Goal: Task Accomplishment & Management: Use online tool/utility

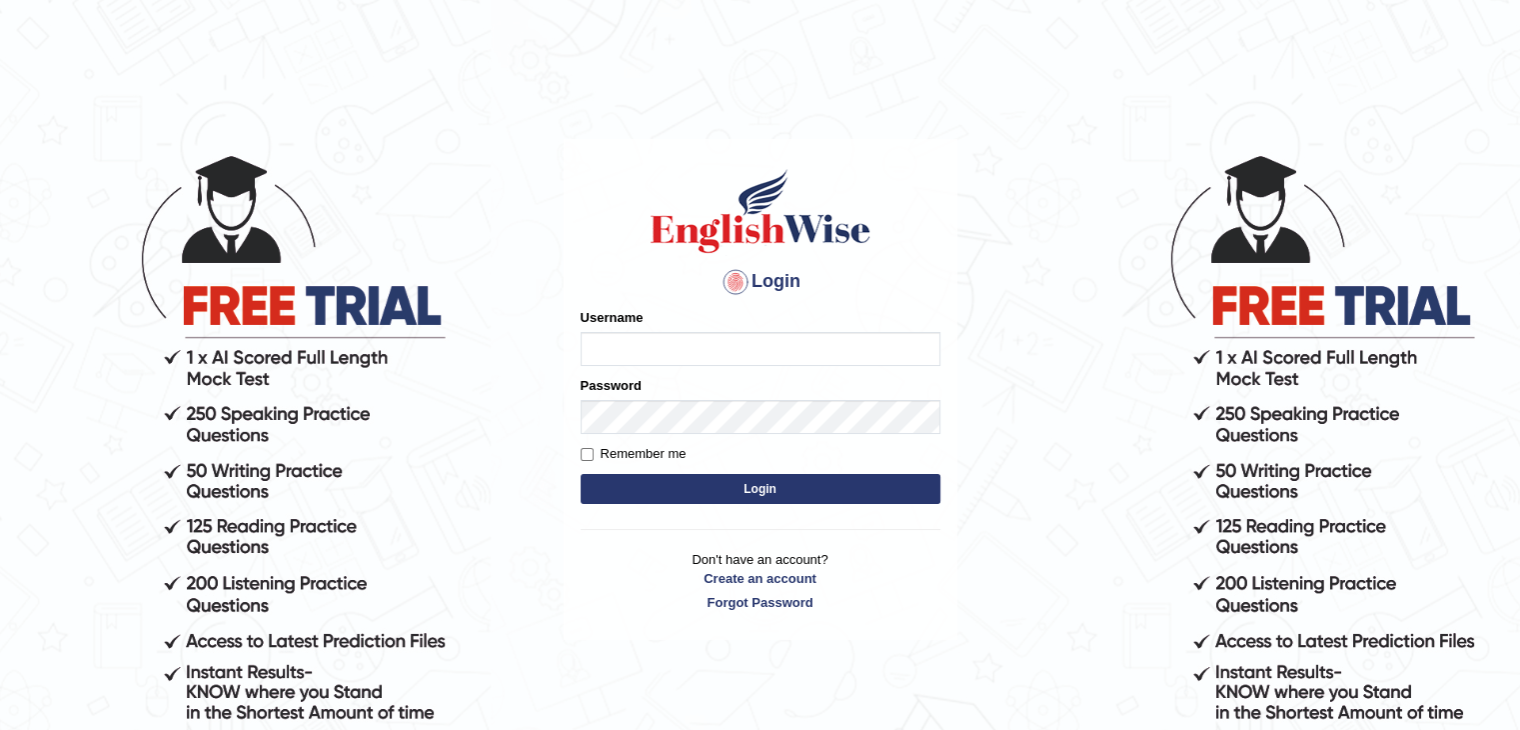
click at [718, 350] on input "Username" at bounding box center [761, 349] width 360 height 34
type input "Pursha_parramatta"
click at [703, 479] on button "Login" at bounding box center [761, 489] width 360 height 30
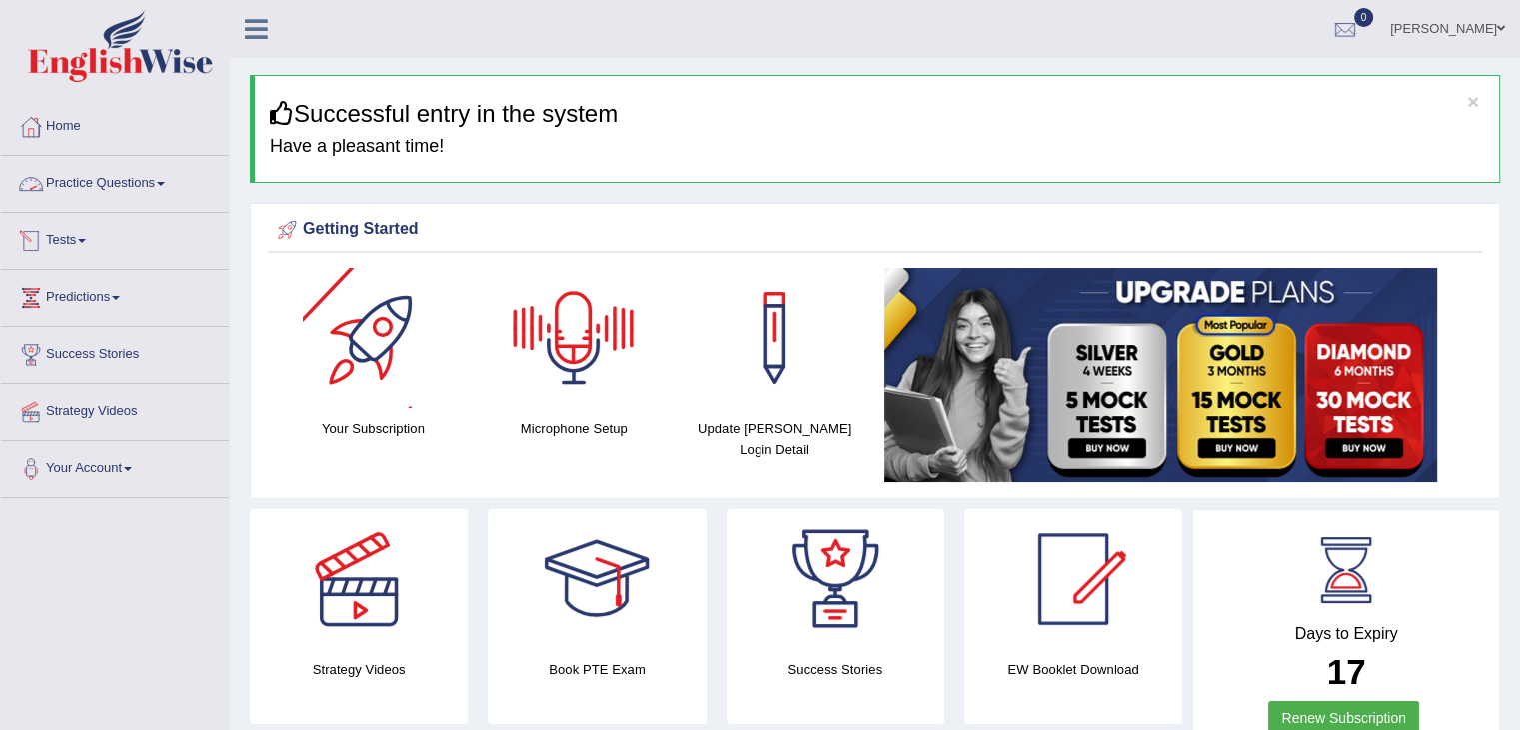
click at [154, 189] on link "Practice Questions" at bounding box center [115, 181] width 228 height 50
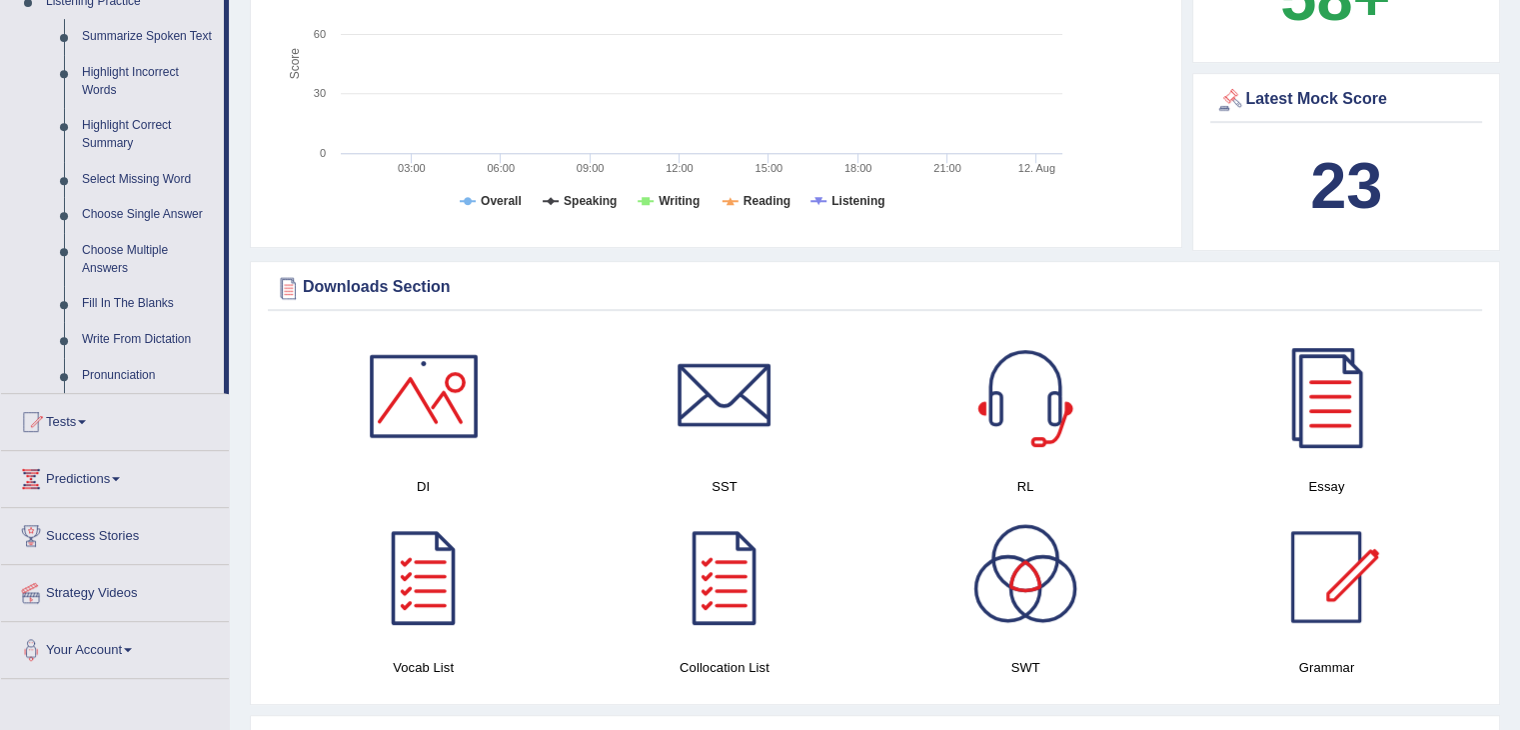
scroll to position [888, 0]
click at [96, 415] on link "Tests" at bounding box center [115, 418] width 228 height 50
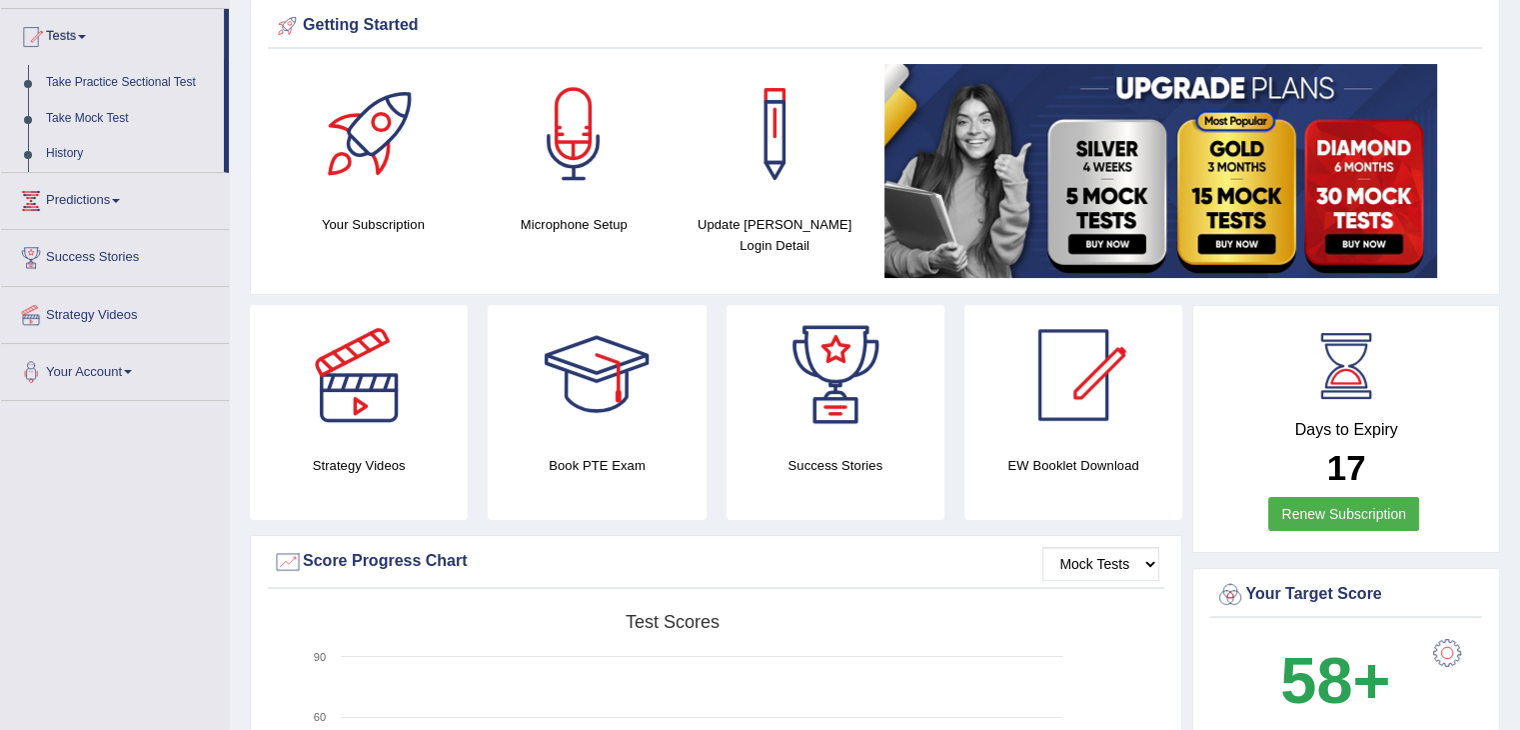
scroll to position [192, 0]
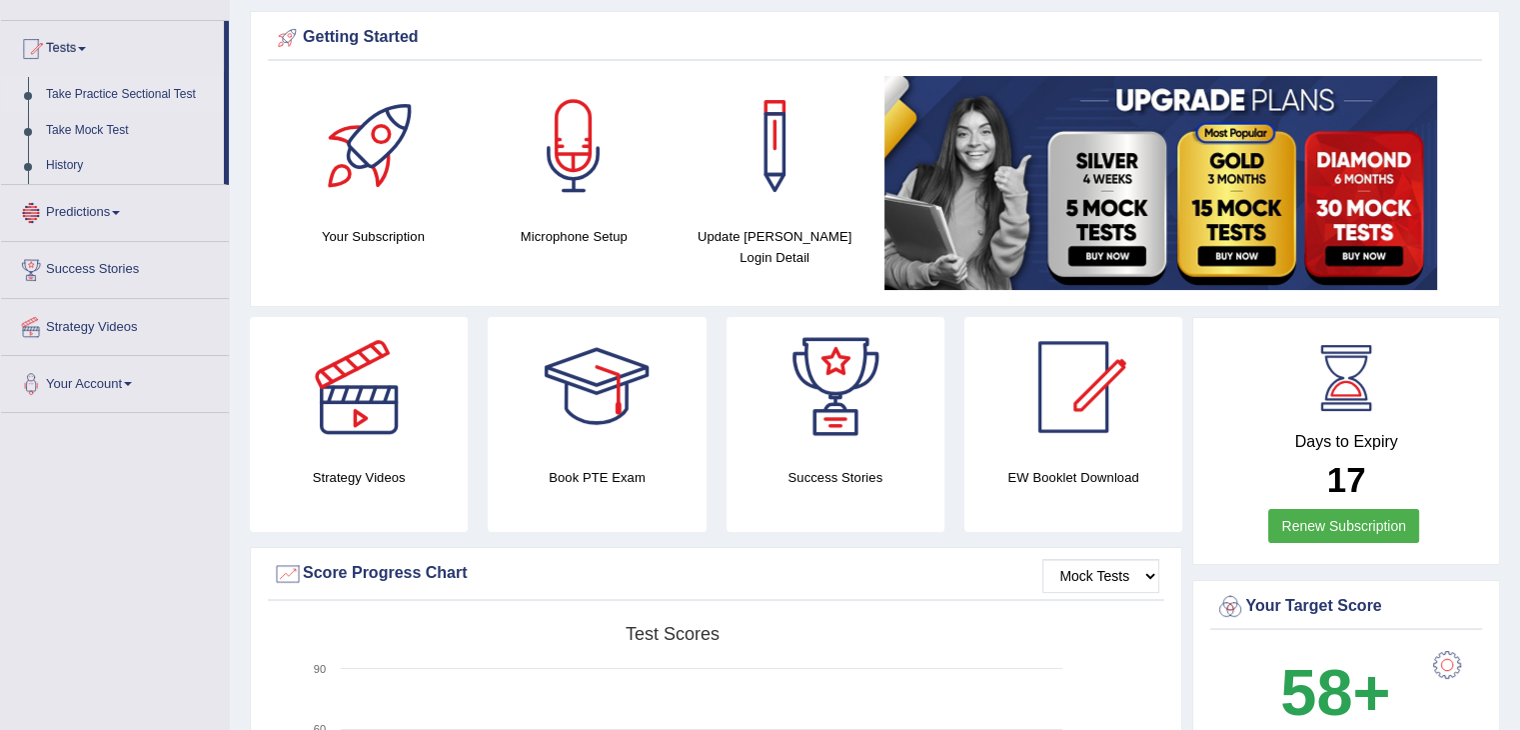
click at [115, 85] on link "Take Practice Sectional Test" at bounding box center [130, 95] width 187 height 36
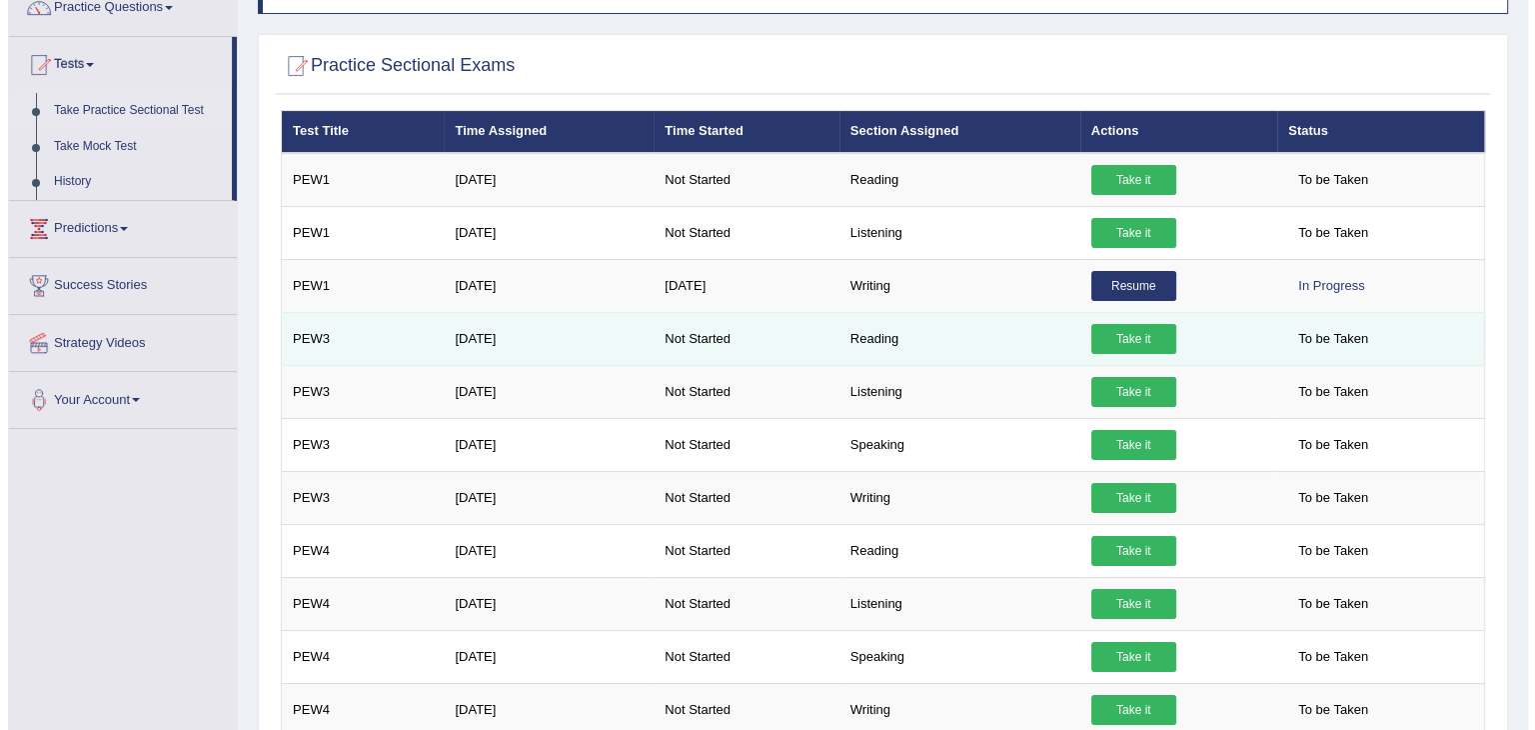
scroll to position [178, 0]
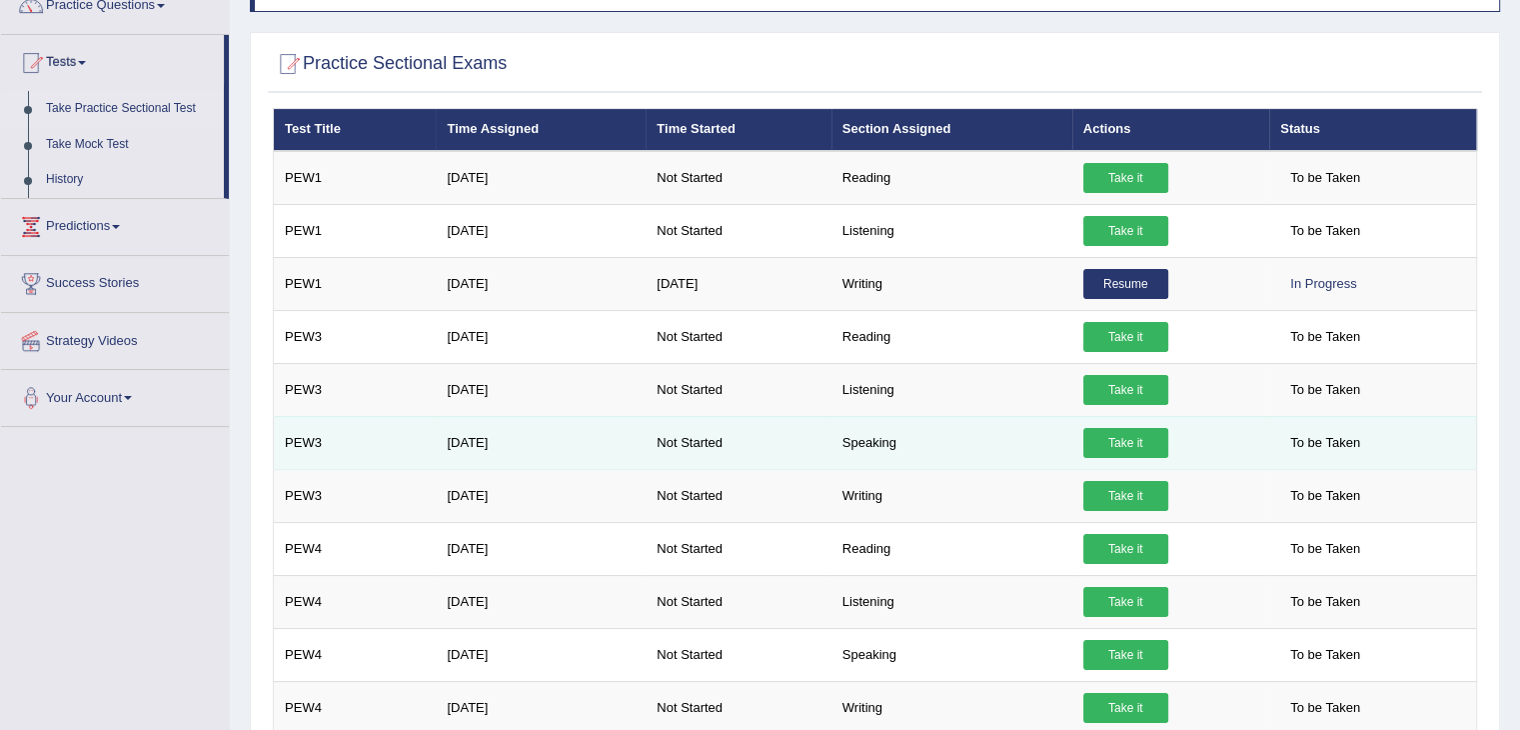
click at [1137, 437] on link "Take it" at bounding box center [1125, 443] width 85 height 30
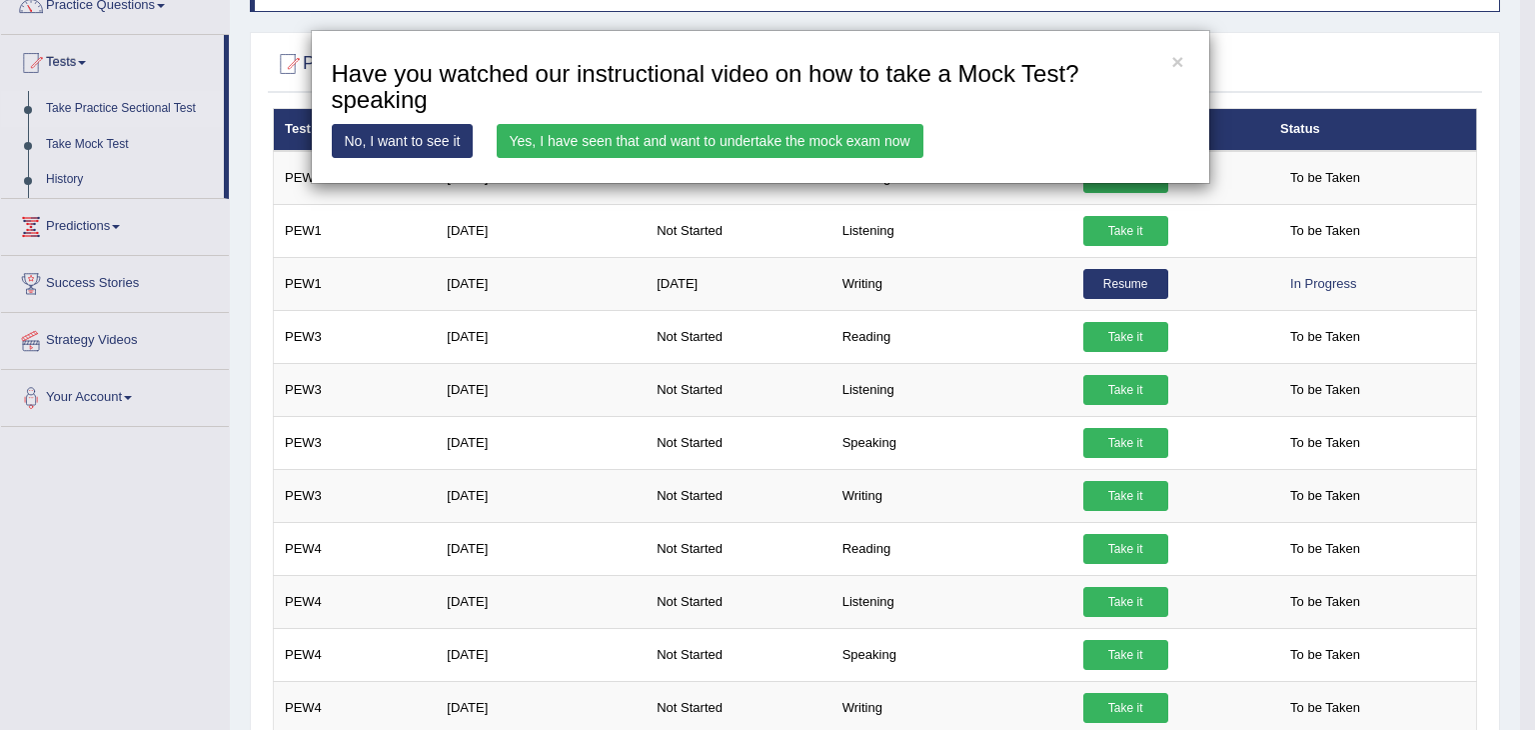
click at [810, 143] on link "Yes, I have seen that and want to undertake the mock exam now" at bounding box center [710, 141] width 427 height 34
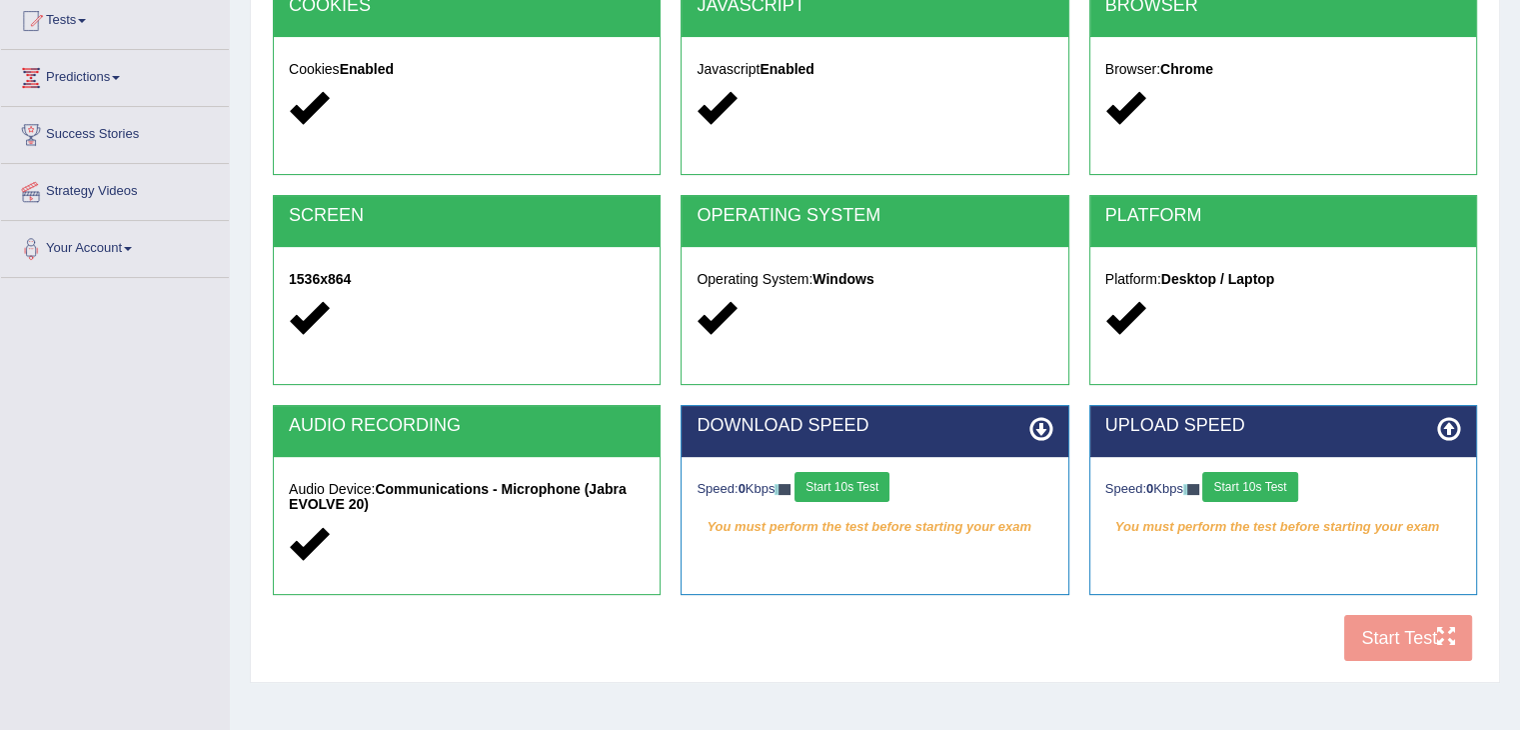
scroll to position [232, 0]
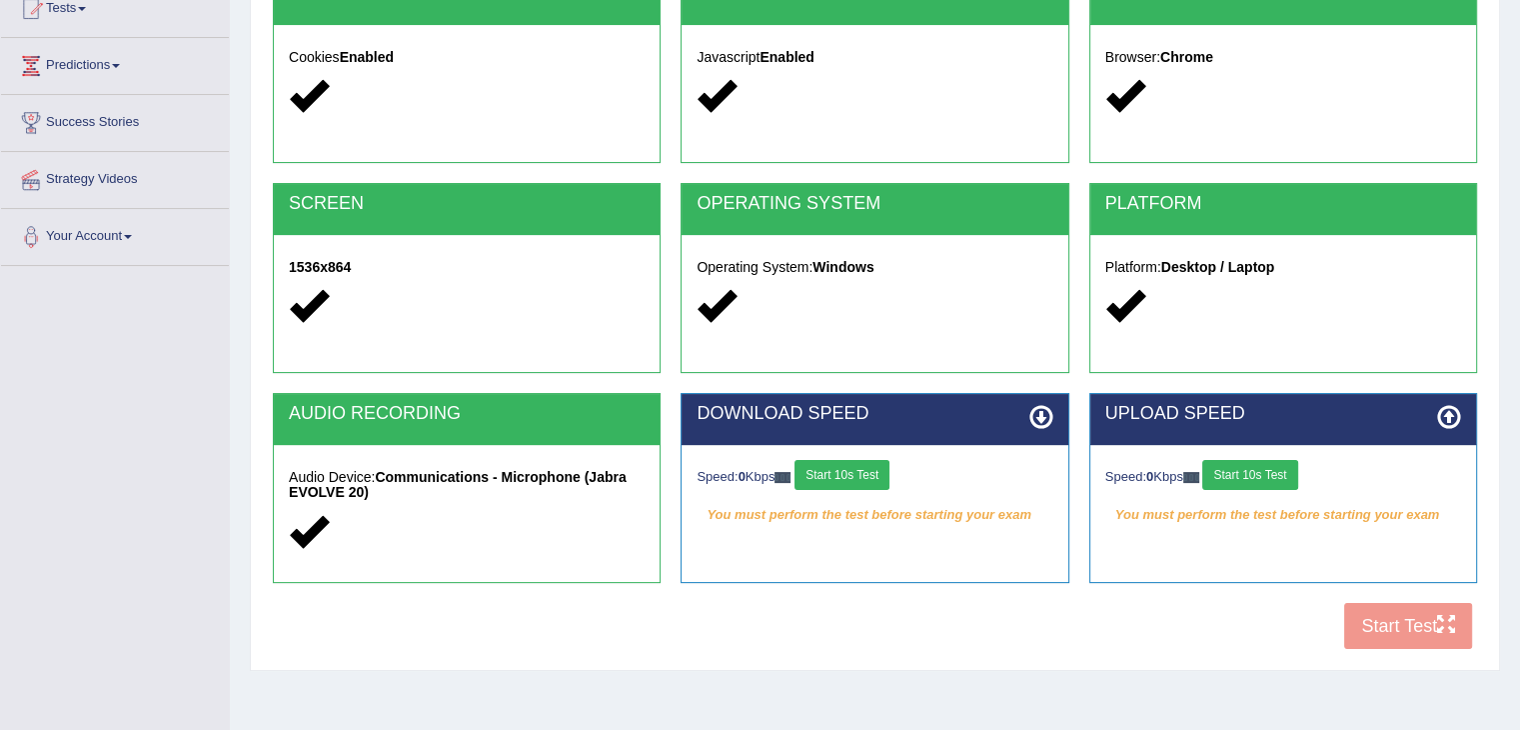
click at [883, 470] on button "Start 10s Test" at bounding box center [842, 475] width 95 height 30
click at [883, 470] on button "Start 10s Test" at bounding box center [857, 475] width 95 height 30
click at [1292, 468] on button "Start 10s Test" at bounding box center [1249, 475] width 95 height 30
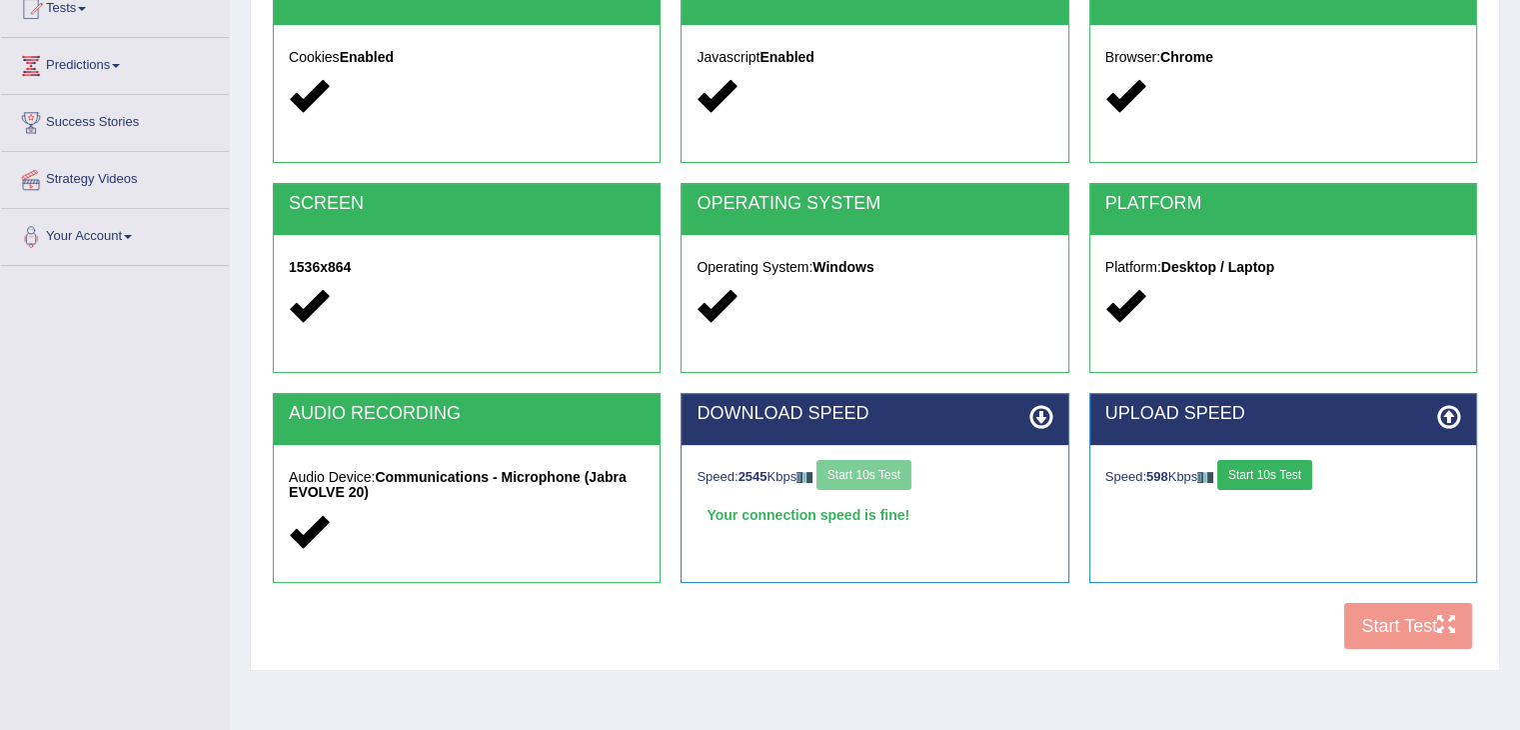
click at [1292, 468] on button "Start 10s Test" at bounding box center [1264, 475] width 95 height 30
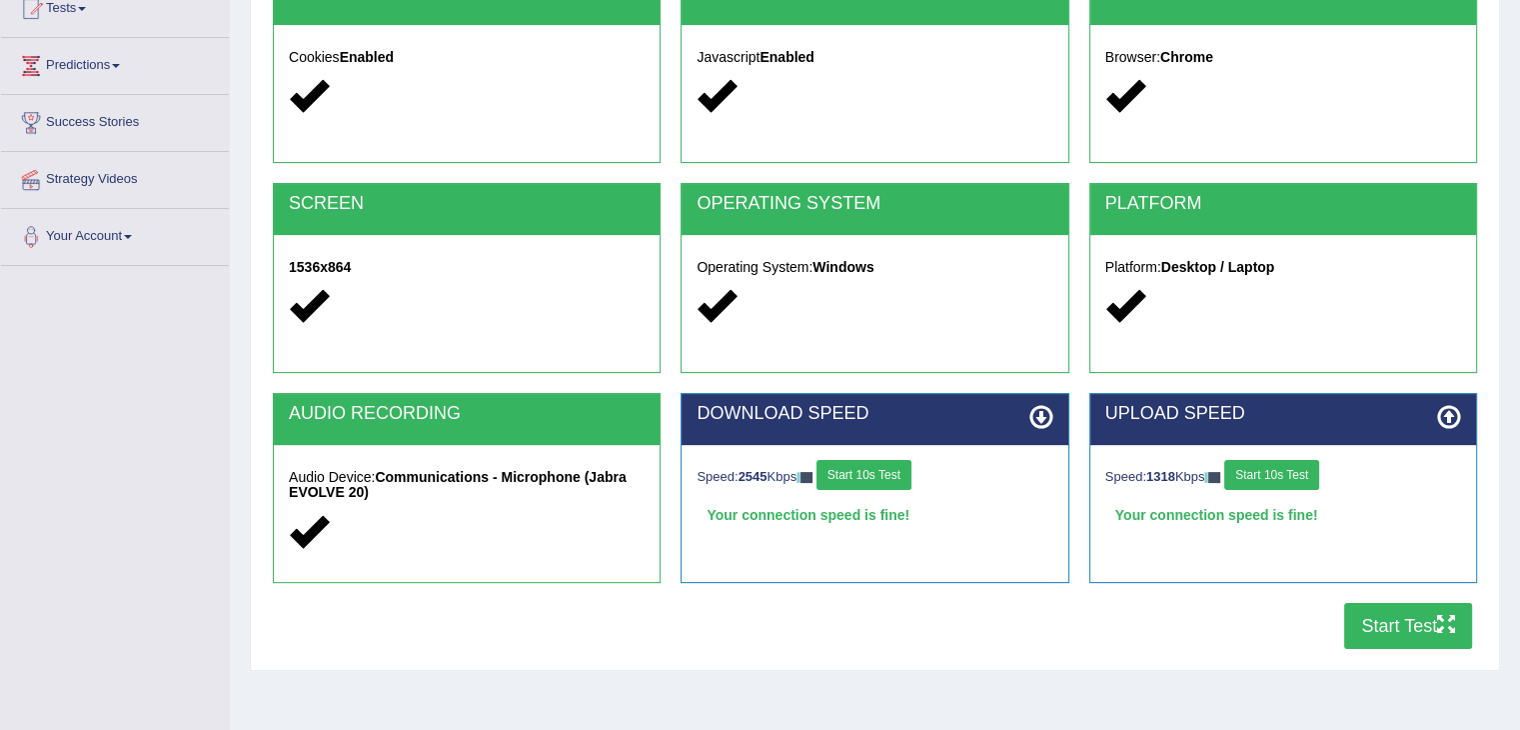
click at [1365, 626] on button "Start Test" at bounding box center [1408, 626] width 128 height 46
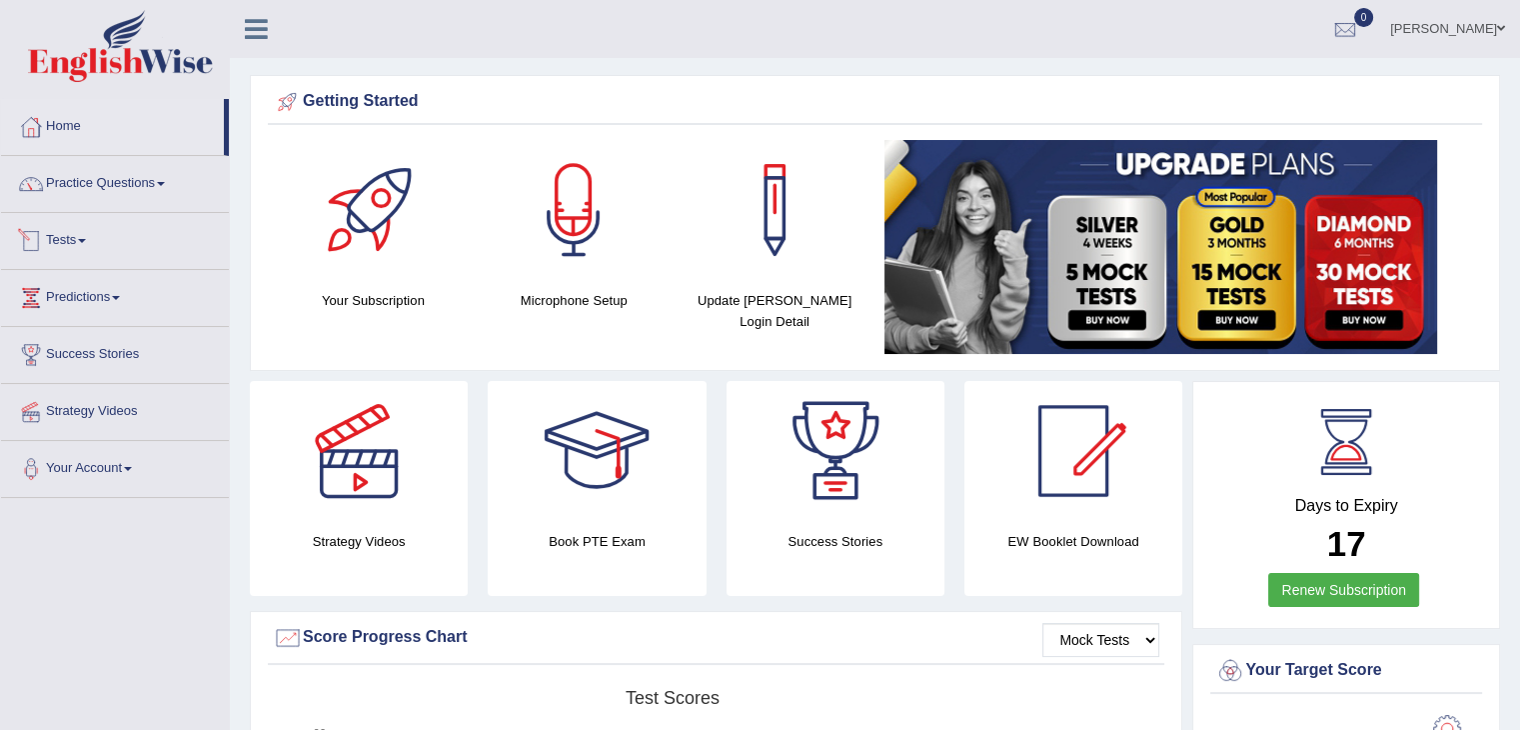
click at [82, 245] on link "Tests" at bounding box center [115, 238] width 228 height 50
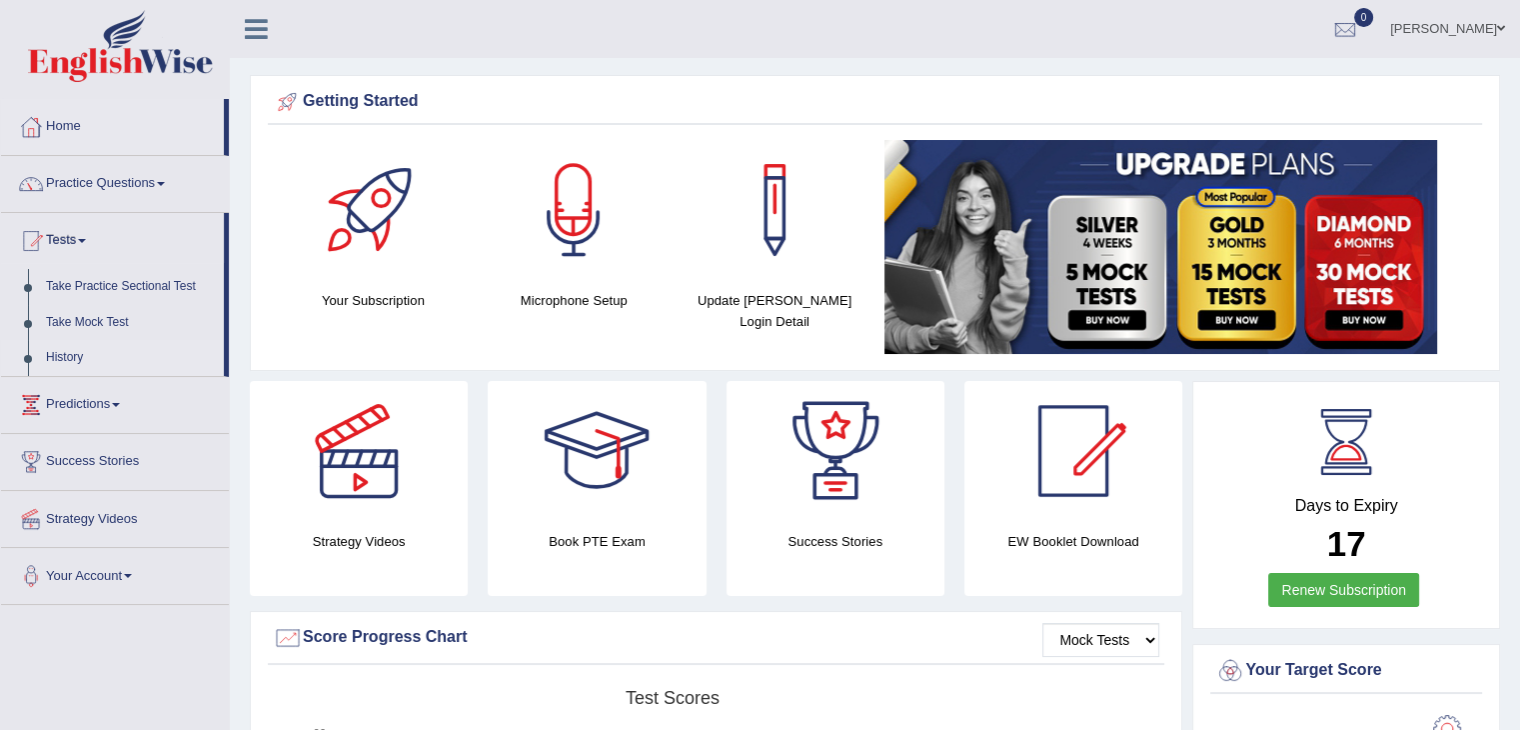
click at [80, 354] on link "History" at bounding box center [130, 358] width 187 height 36
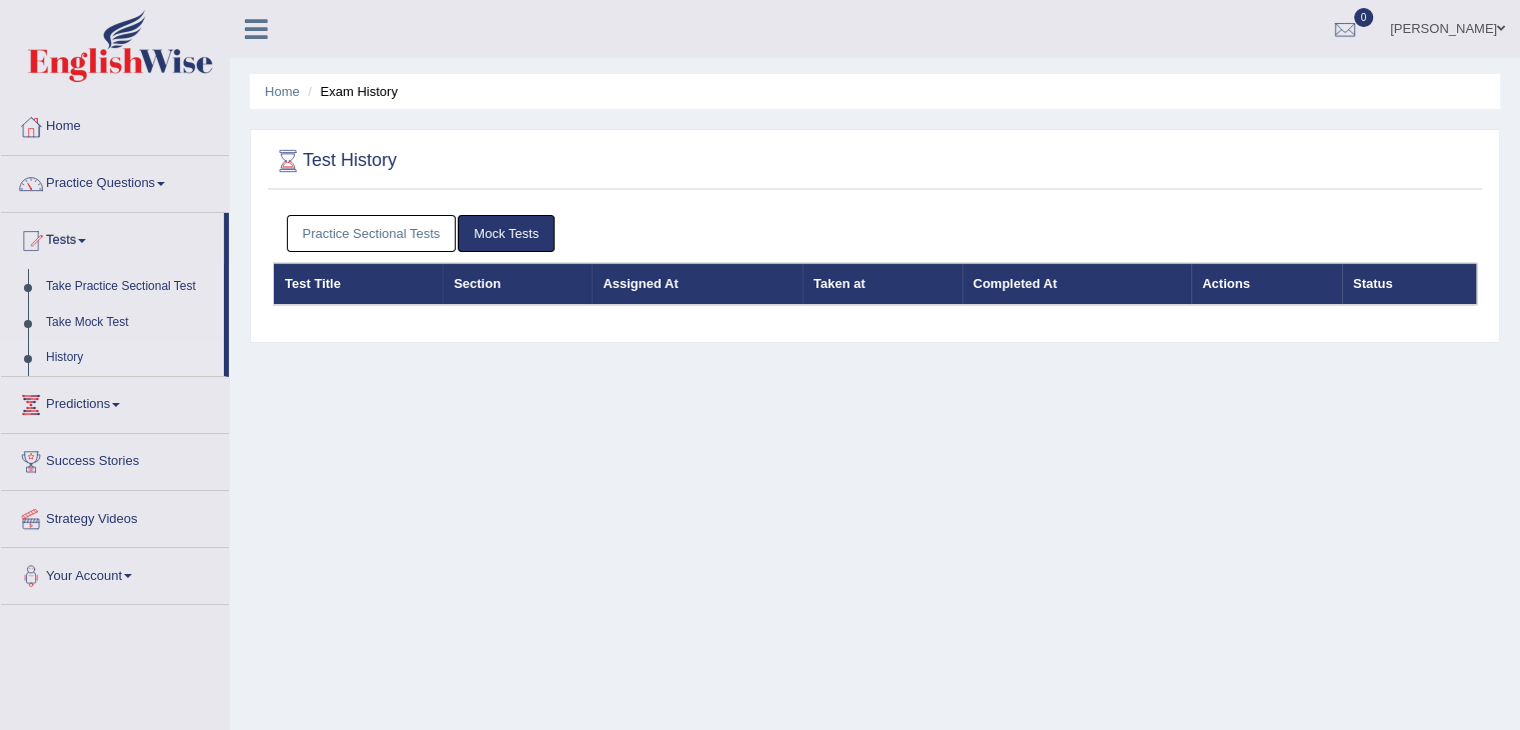
click at [403, 238] on link "Practice Sectional Tests" at bounding box center [372, 233] width 170 height 37
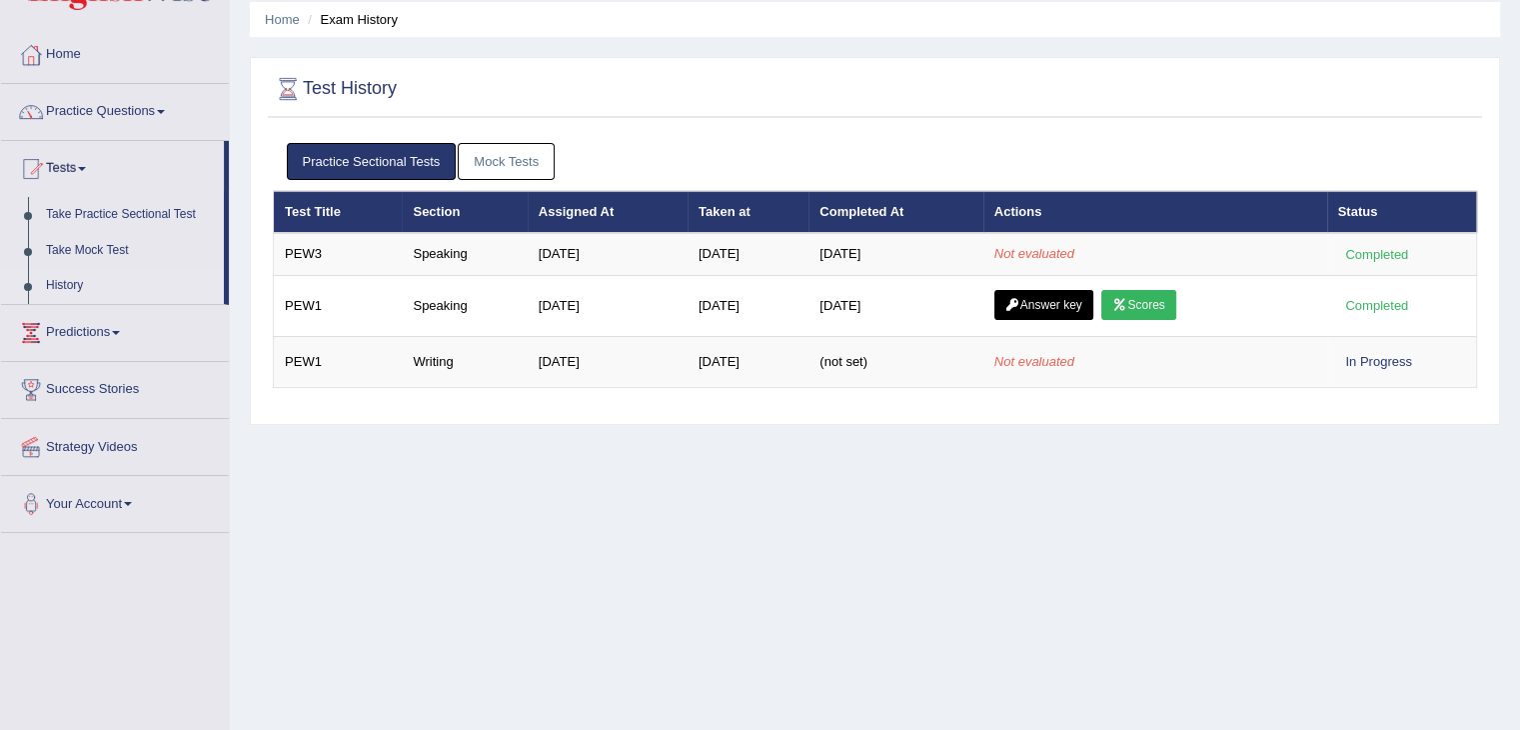
scroll to position [74, 0]
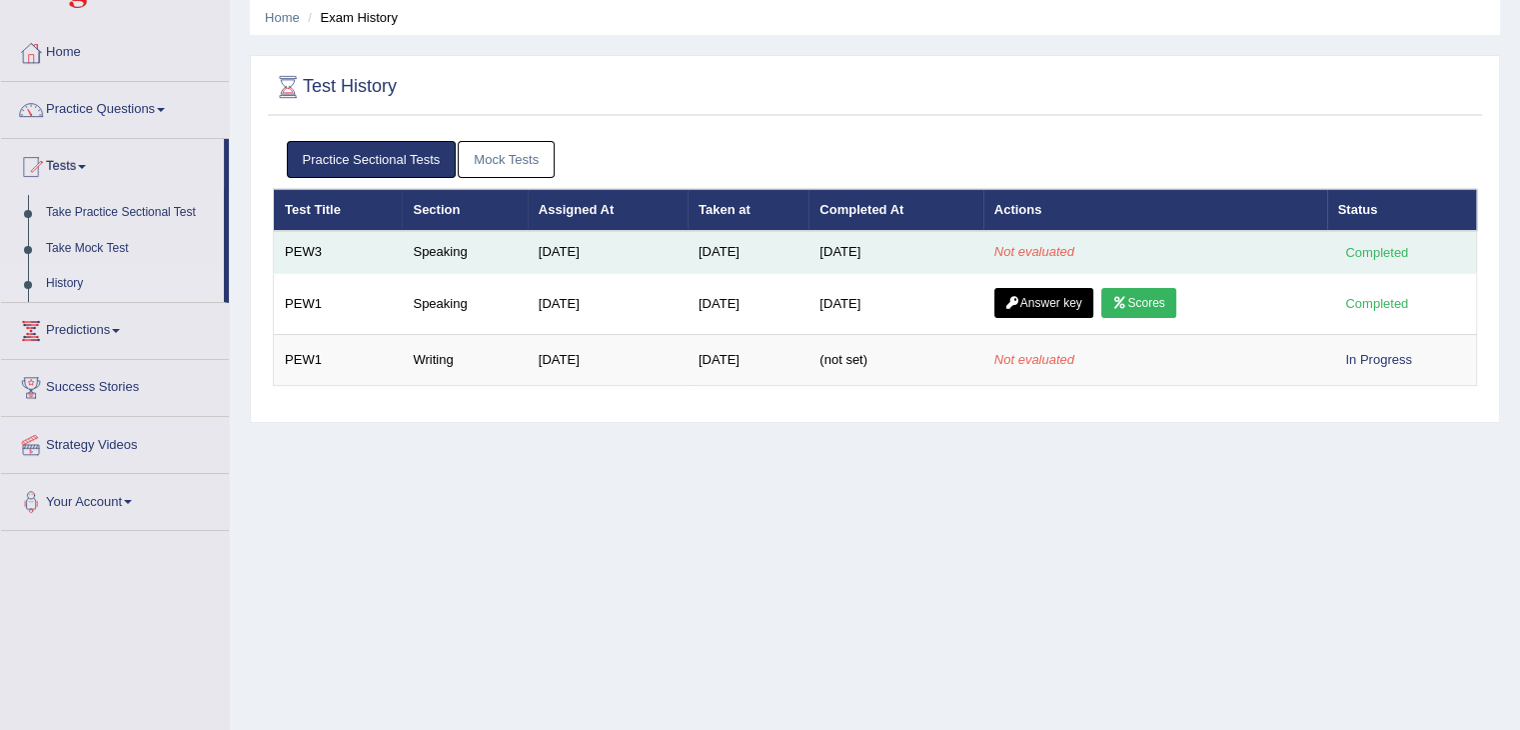
click at [1371, 255] on div "Completed" at bounding box center [1377, 252] width 78 height 21
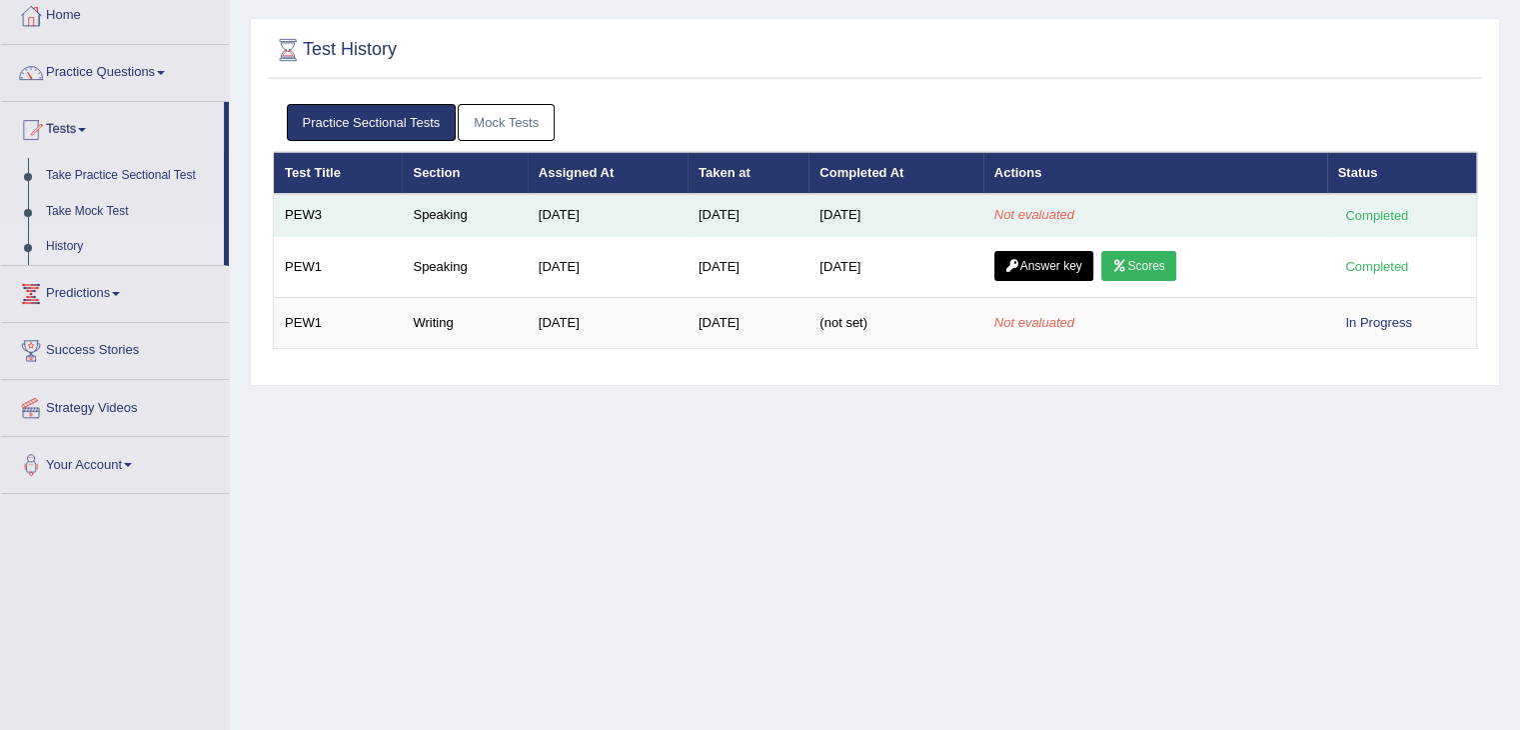
scroll to position [110, 0]
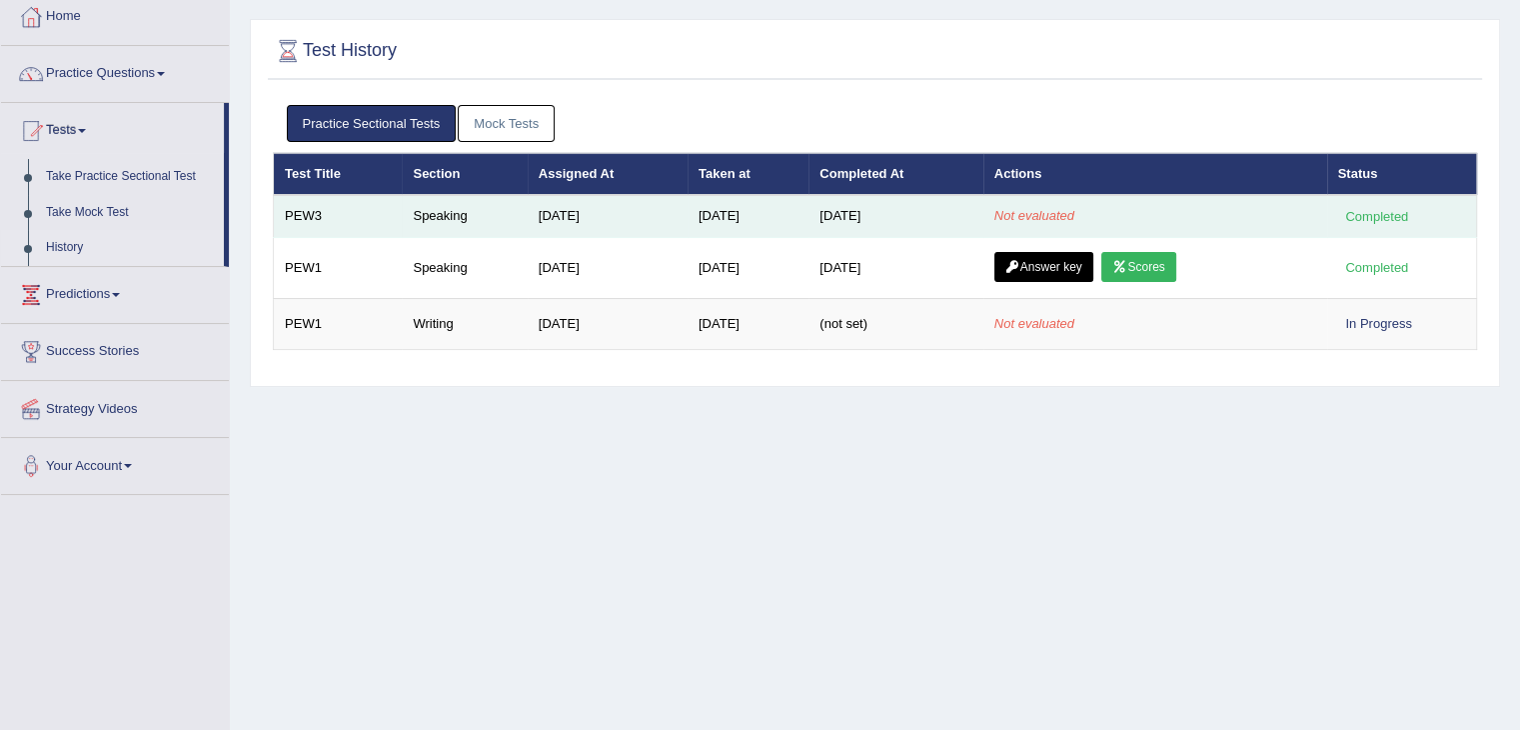
click at [1392, 217] on div "Completed" at bounding box center [1377, 216] width 78 height 21
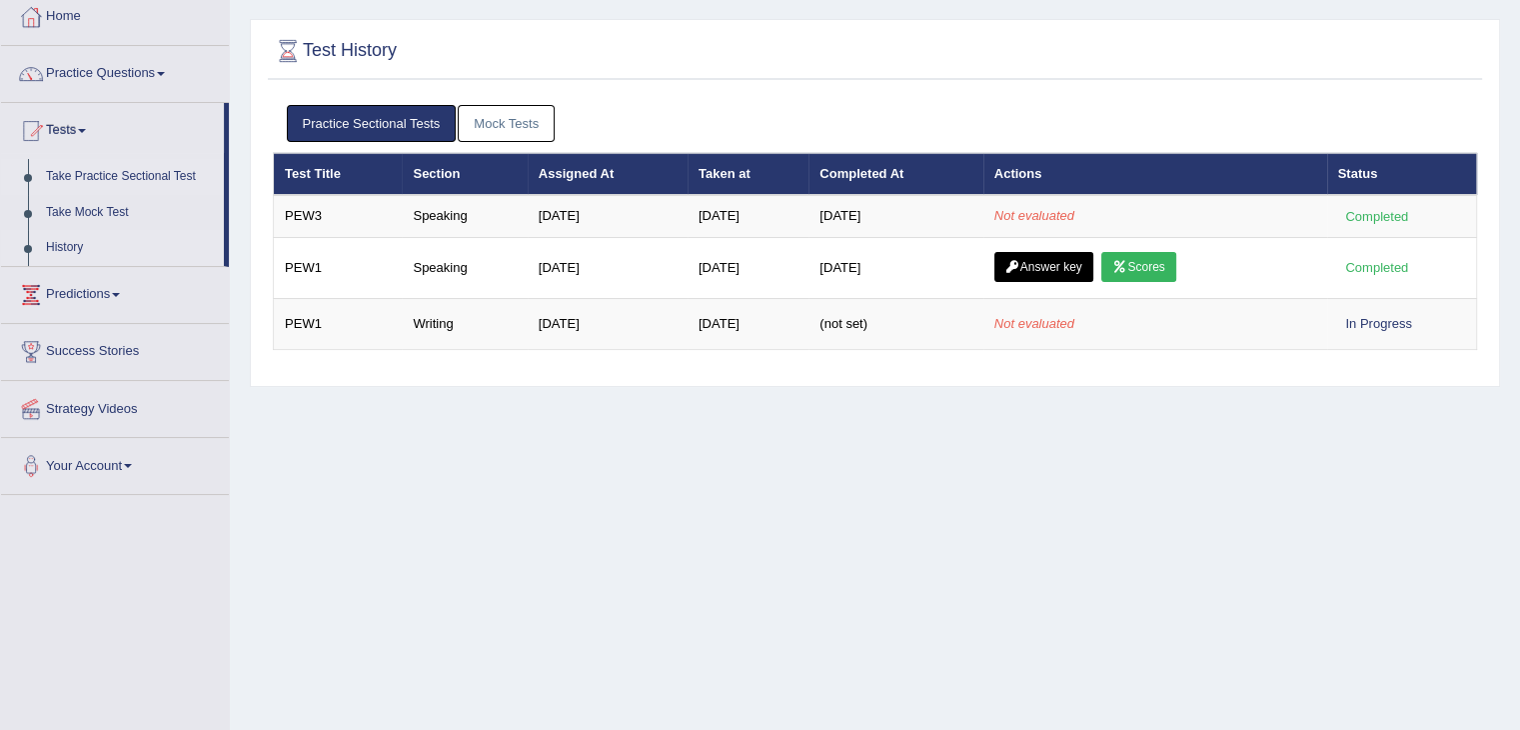
click at [158, 177] on link "Take Practice Sectional Test" at bounding box center [130, 177] width 187 height 36
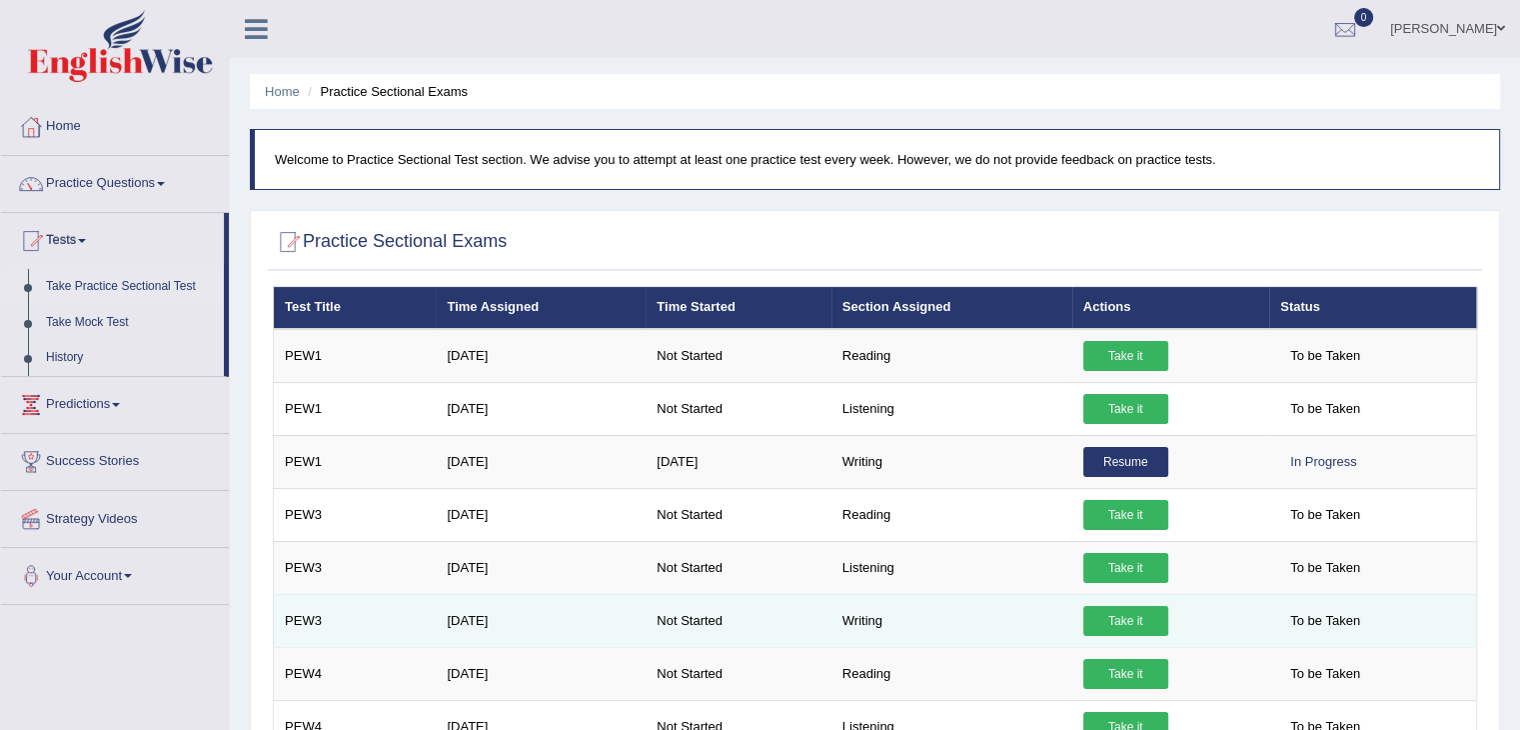
click at [1159, 618] on link "Take it" at bounding box center [1125, 621] width 85 height 30
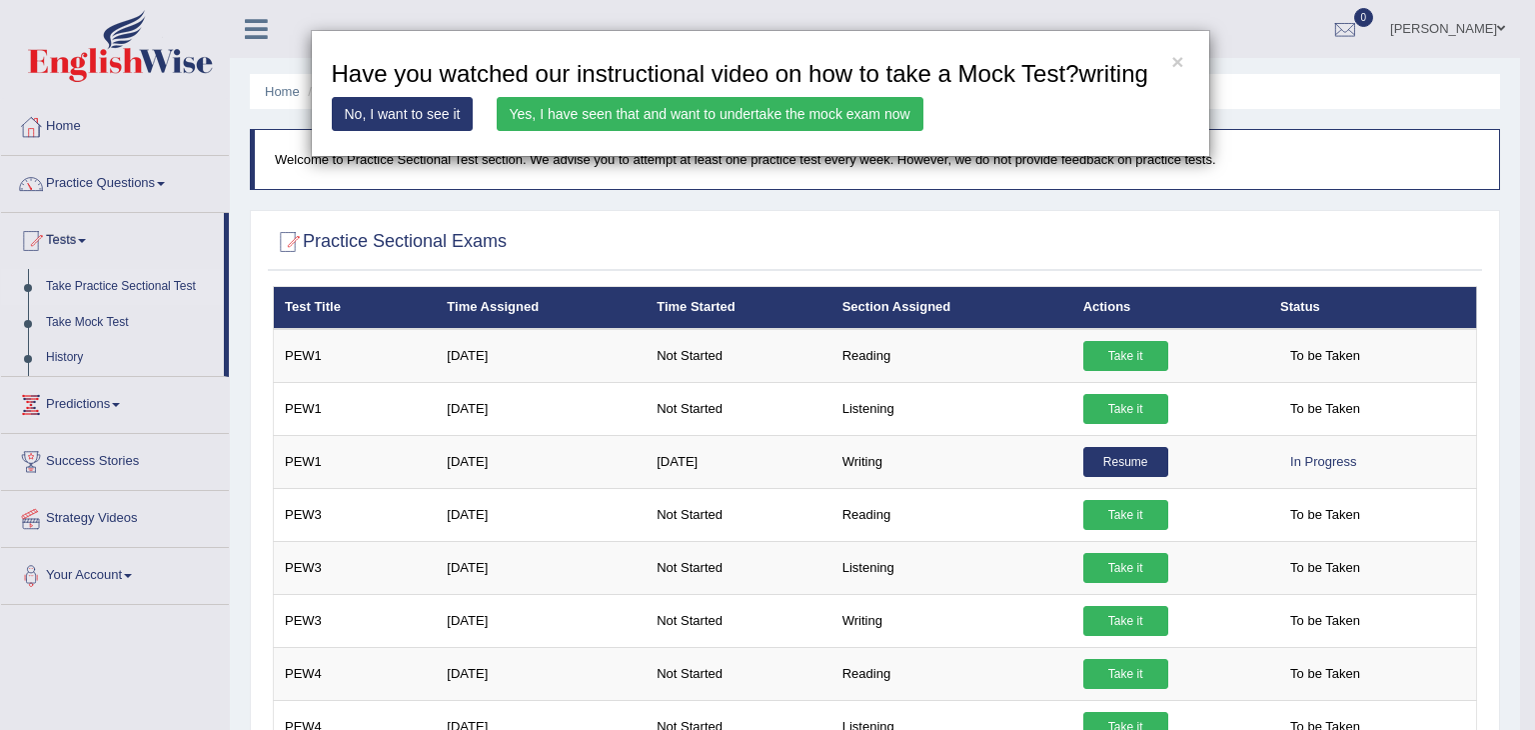
click at [688, 113] on link "Yes, I have seen that and want to undertake the mock exam now" at bounding box center [710, 114] width 427 height 34
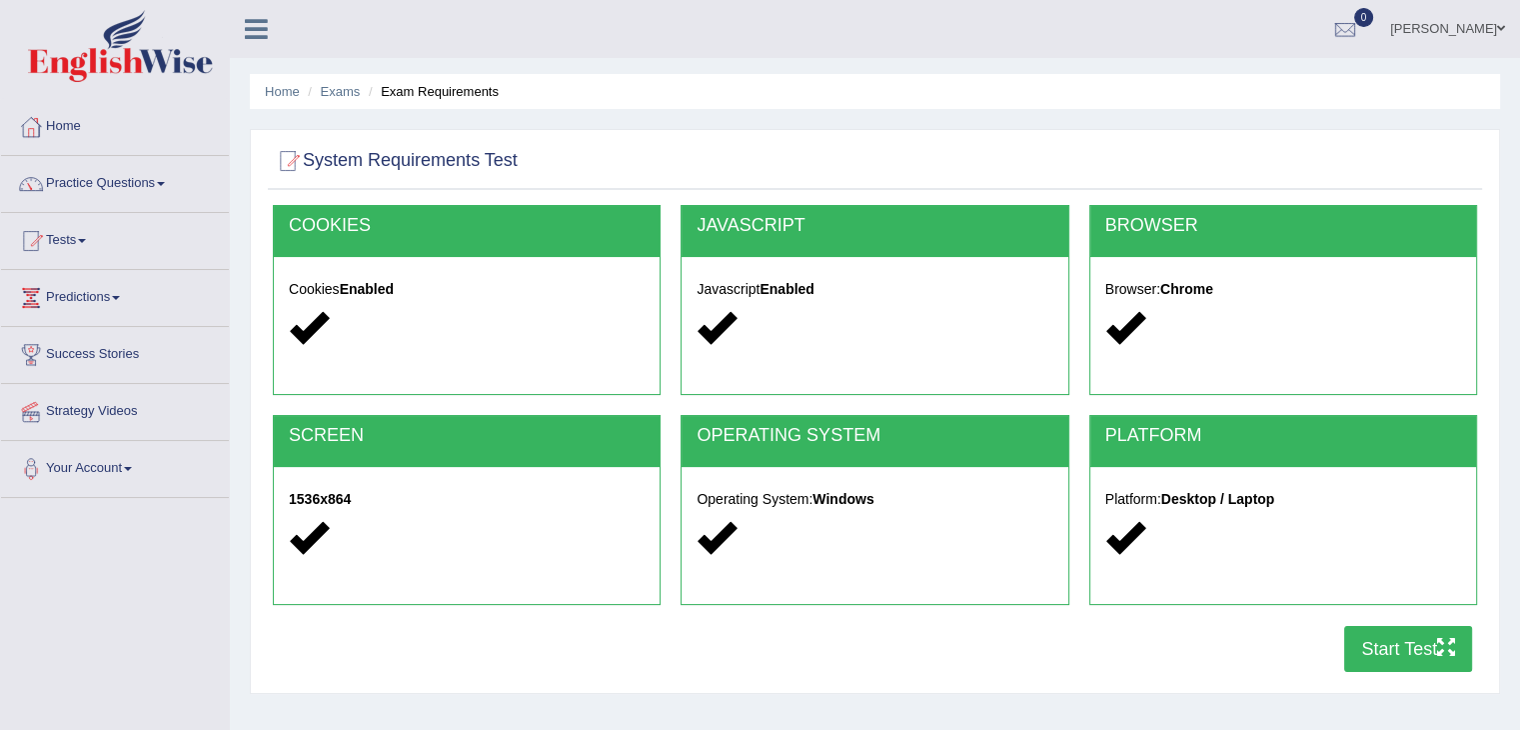
click at [1380, 637] on button "Start Test" at bounding box center [1408, 649] width 128 height 46
